Goal: Task Accomplishment & Management: Use online tool/utility

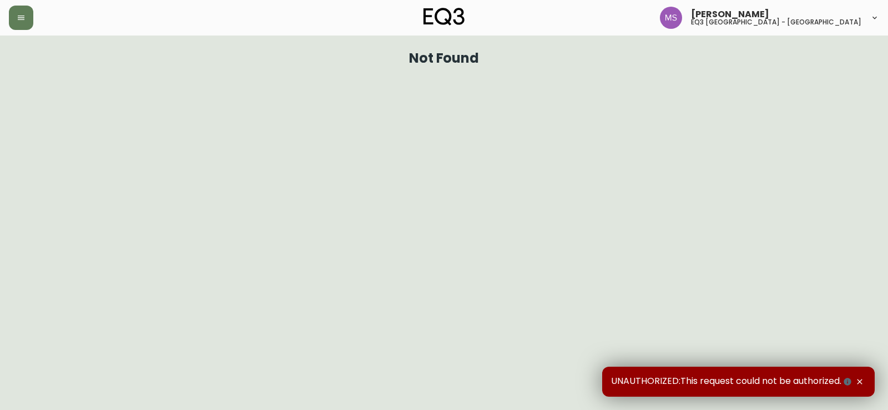
click at [7, 17] on header "[PERSON_NAME] eq3 [GEOGRAPHIC_DATA] - [GEOGRAPHIC_DATA]" at bounding box center [444, 18] width 888 height 36
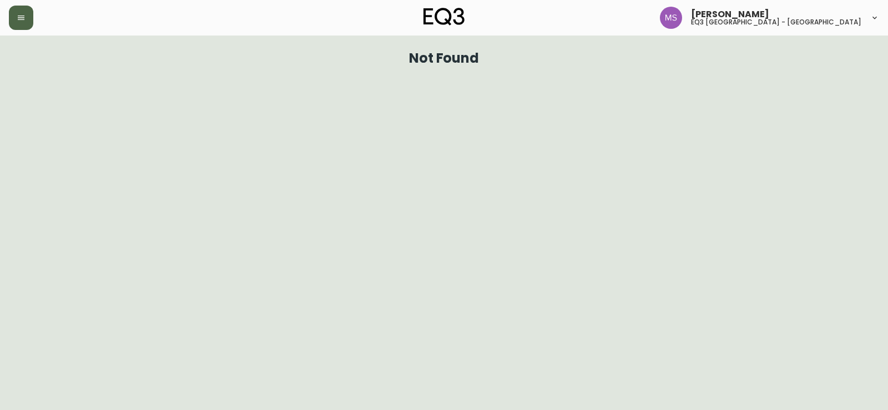
click at [18, 23] on button "button" at bounding box center [21, 18] width 24 height 24
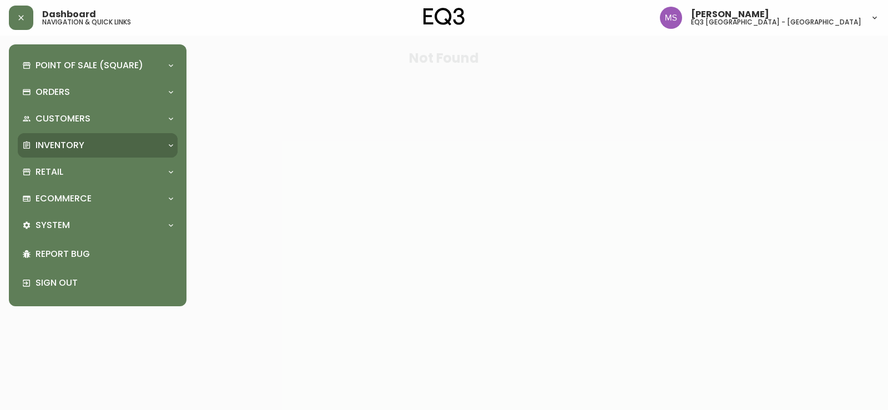
click at [54, 152] on div "Inventory" at bounding box center [98, 145] width 160 height 24
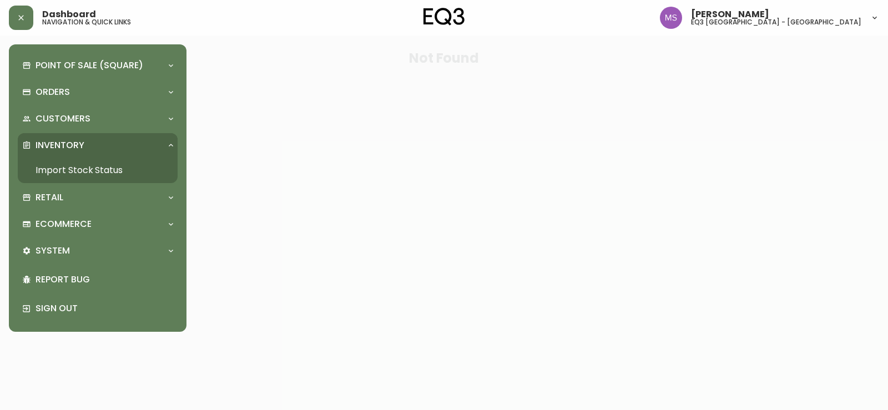
click at [71, 165] on link "Import Stock Status" at bounding box center [98, 171] width 160 height 26
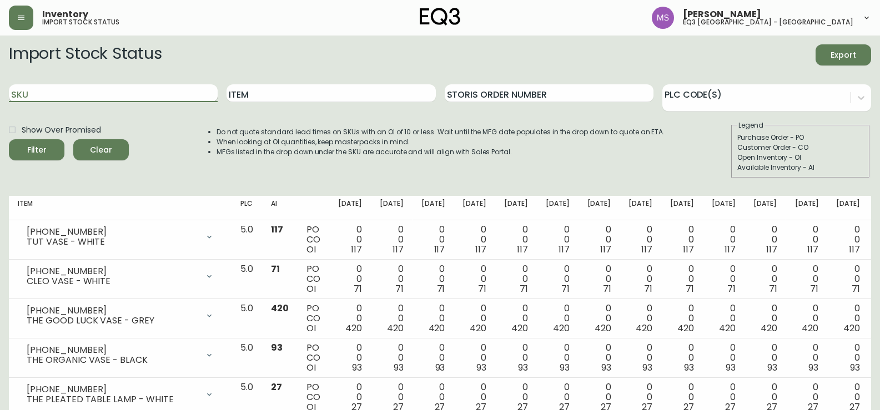
click at [152, 88] on input "SKU" at bounding box center [113, 93] width 209 height 18
paste input "[PHONE_NUMBER]"
type input "[PHONE_NUMBER]"
click at [9, 139] on button "Filter" at bounding box center [37, 149] width 56 height 21
